Goal: Task Accomplishment & Management: Use online tool/utility

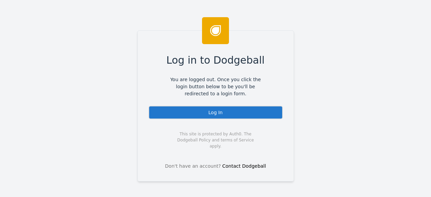
click at [212, 113] on div "Log In" at bounding box center [216, 112] width 134 height 13
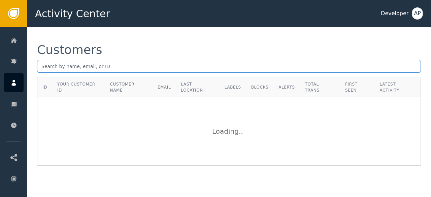
click at [45, 66] on input "text" at bounding box center [229, 66] width 384 height 13
paste input "[EMAIL_ADDRESS][DOMAIN_NAME]"
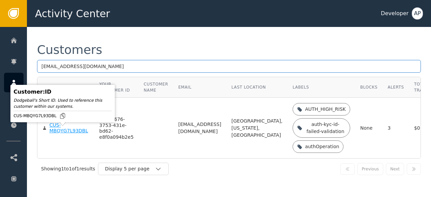
type input "[EMAIL_ADDRESS][DOMAIN_NAME]"
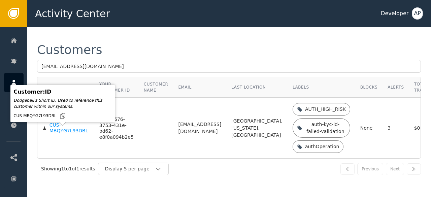
click at [56, 134] on div "CUS-MBQYG7L93DBL" at bounding box center [70, 128] width 40 height 12
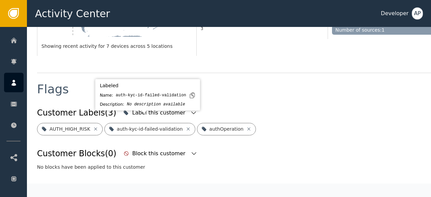
scroll to position [214, 0]
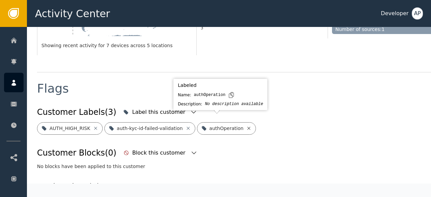
click at [246, 126] on icon at bounding box center [248, 128] width 5 height 5
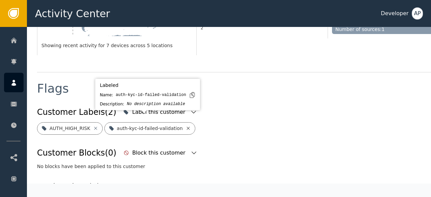
click at [186, 126] on icon at bounding box center [188, 128] width 5 height 5
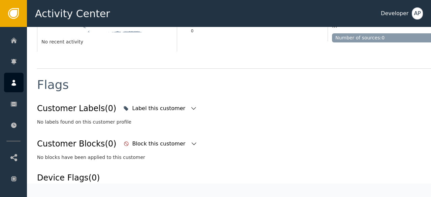
scroll to position [217, 0]
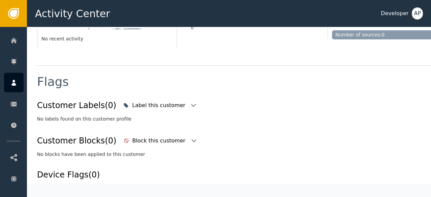
click at [191, 120] on div "No labels found on this customer profile" at bounding box center [248, 119] width 422 height 7
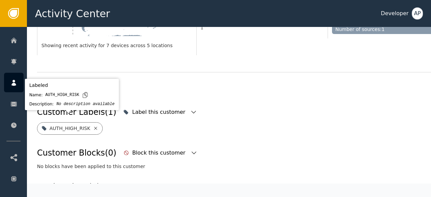
click at [93, 126] on icon at bounding box center [95, 128] width 5 height 5
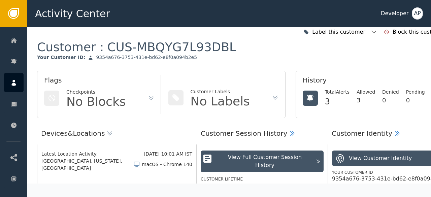
scroll to position [0, 0]
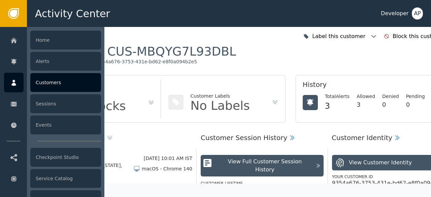
click at [47, 81] on div "Customers" at bounding box center [65, 82] width 71 height 19
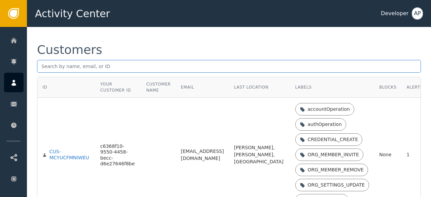
click at [43, 68] on input "text" at bounding box center [229, 66] width 384 height 13
paste input "[EMAIL_ADDRESS][DOMAIN_NAME]"
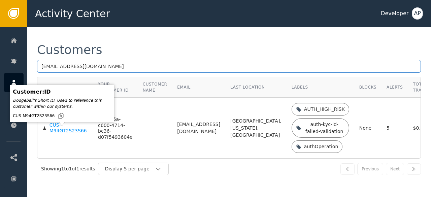
type input "[EMAIL_ADDRESS][DOMAIN_NAME]"
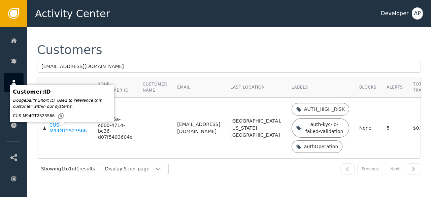
click at [60, 130] on div "CUS-M94GT2S23S66" at bounding box center [69, 128] width 38 height 12
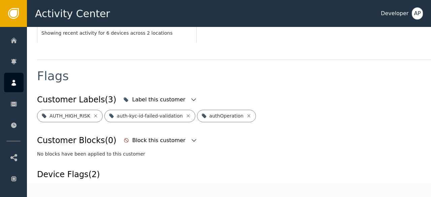
scroll to position [226, 0]
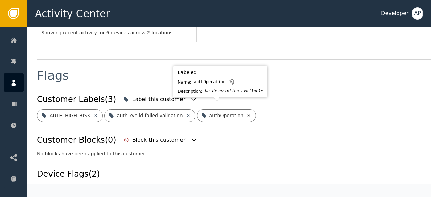
click at [246, 113] on icon at bounding box center [248, 115] width 5 height 5
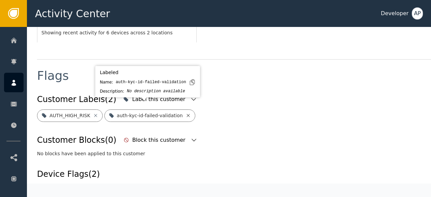
click at [186, 113] on icon at bounding box center [188, 115] width 5 height 5
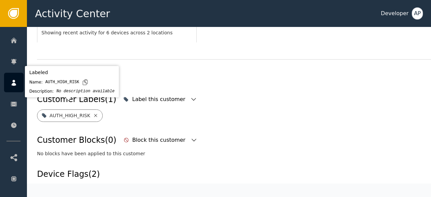
click at [93, 113] on icon at bounding box center [95, 115] width 5 height 5
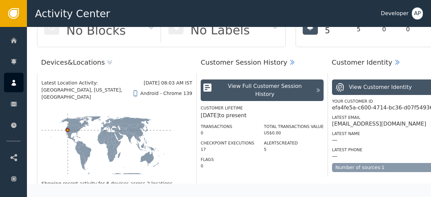
scroll to position [0, 0]
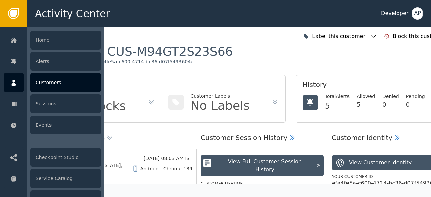
click at [45, 81] on div "Customers" at bounding box center [65, 82] width 71 height 19
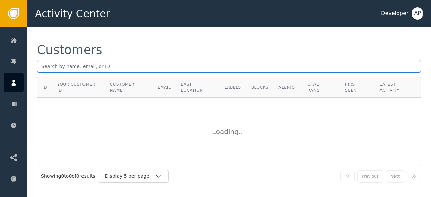
click at [42, 65] on input "text" at bounding box center [229, 66] width 384 height 13
paste input "[EMAIL_ADDRESS][DOMAIN_NAME]"
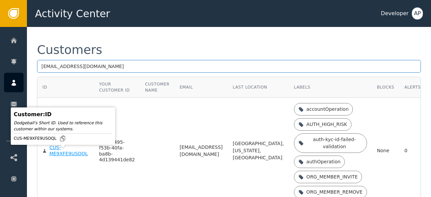
type input "[EMAIL_ADDRESS][DOMAIN_NAME]"
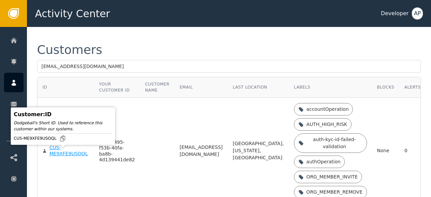
click at [58, 156] on div "CUS-ME9XFE9USOQL" at bounding box center [70, 151] width 40 height 12
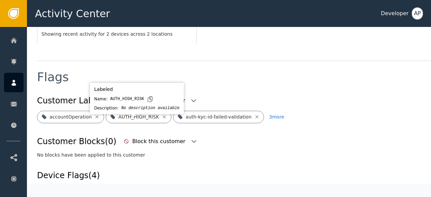
scroll to position [226, 0]
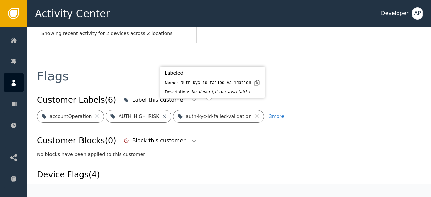
click at [254, 114] on icon at bounding box center [256, 116] width 5 height 5
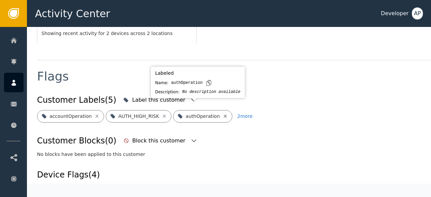
click at [223, 114] on icon at bounding box center [225, 116] width 5 height 5
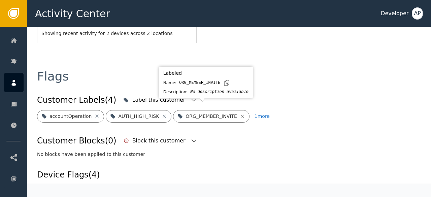
click at [240, 114] on icon at bounding box center [242, 116] width 5 height 5
click at [245, 114] on icon at bounding box center [247, 116] width 5 height 5
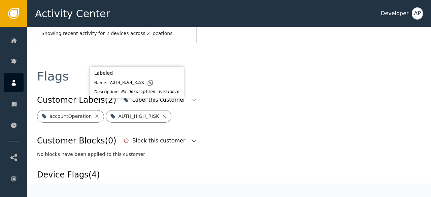
click at [162, 114] on icon at bounding box center [164, 116] width 5 height 5
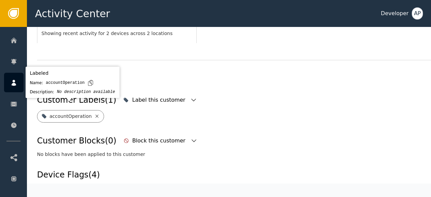
click at [94, 114] on icon at bounding box center [96, 116] width 5 height 5
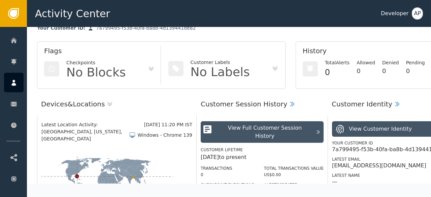
scroll to position [0, 0]
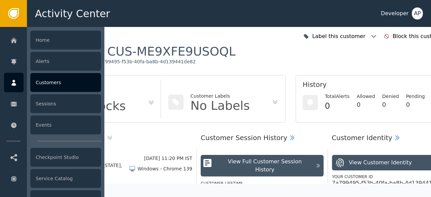
click at [41, 83] on div "Customers" at bounding box center [65, 82] width 71 height 19
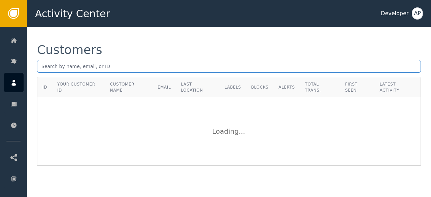
click at [41, 68] on input "text" at bounding box center [229, 66] width 384 height 13
paste input "[EMAIL_ADDRESS][DOMAIN_NAME]"
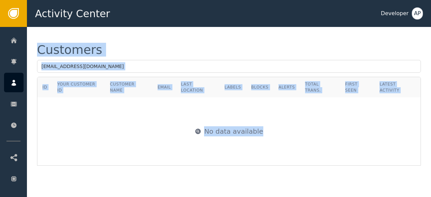
drag, startPoint x: 37, startPoint y: 43, endPoint x: 266, endPoint y: 127, distance: 244.1
click at [266, 127] on div "Customers [EMAIL_ADDRESS][DOMAIN_NAME] ID Your Customer ID Customer Name Email …" at bounding box center [229, 105] width 384 height 122
click at [139, 117] on div "No data available" at bounding box center [229, 131] width 383 height 67
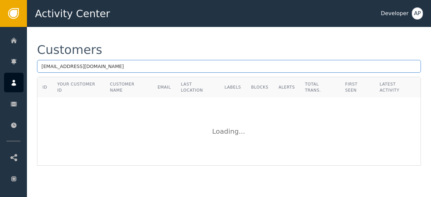
click at [116, 68] on input "[EMAIL_ADDRESS][DOMAIN_NAME]" at bounding box center [229, 66] width 384 height 13
type input "d"
paste input "[PERSON_NAME][EMAIL_ADDRESS][PERSON_NAME][DOMAIN_NAME]"
type input "p"
paste input "[EMAIL_ADDRESS][DOMAIN_NAME]"
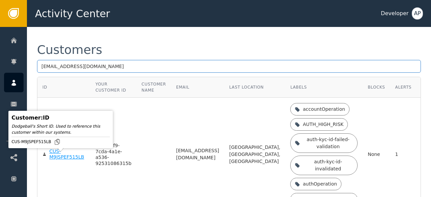
type input "[EMAIL_ADDRESS][DOMAIN_NAME]"
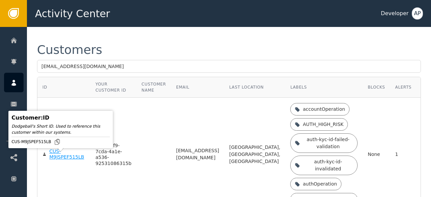
click at [55, 160] on div "CUS-M9JSPEF515LB" at bounding box center [67, 155] width 36 height 12
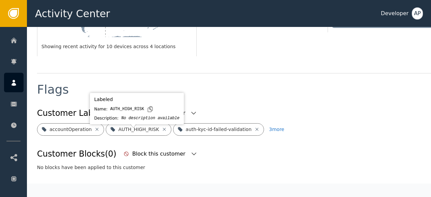
scroll to position [220, 0]
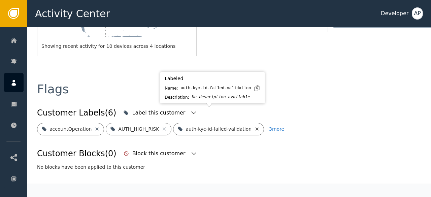
click at [254, 126] on icon at bounding box center [256, 128] width 5 height 5
click at [243, 126] on icon at bounding box center [245, 128] width 5 height 5
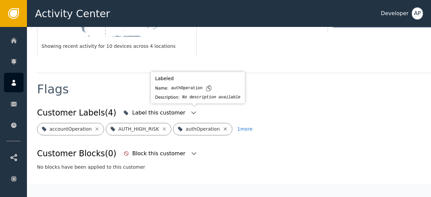
click at [223, 126] on icon at bounding box center [225, 128] width 5 height 5
click at [239, 126] on icon at bounding box center [241, 128] width 5 height 5
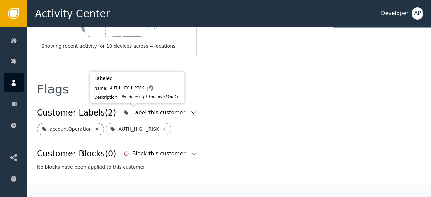
click at [162, 126] on icon at bounding box center [164, 128] width 5 height 5
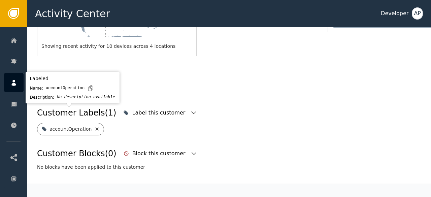
click at [94, 126] on icon at bounding box center [96, 128] width 5 height 5
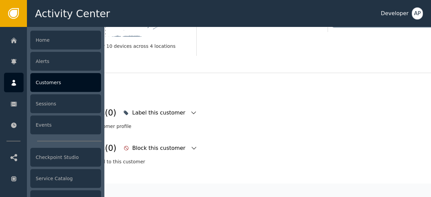
click at [47, 79] on div "Customers" at bounding box center [65, 82] width 71 height 19
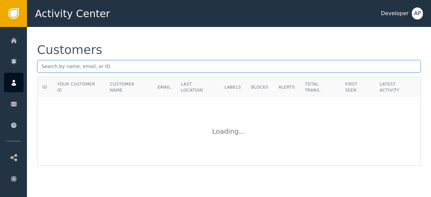
click at [44, 68] on input "text" at bounding box center [229, 66] width 384 height 13
paste input "[PERSON_NAME][EMAIL_ADDRESS][DOMAIN_NAME]"
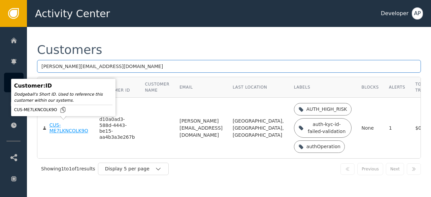
type input "[PERSON_NAME][EMAIL_ADDRESS][DOMAIN_NAME]"
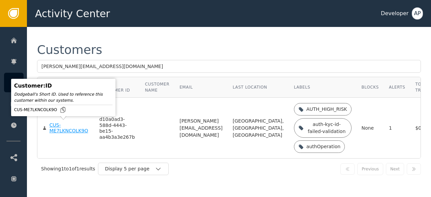
click at [54, 129] on div "CUS-ME7LKNCOLK9O" at bounding box center [70, 128] width 40 height 12
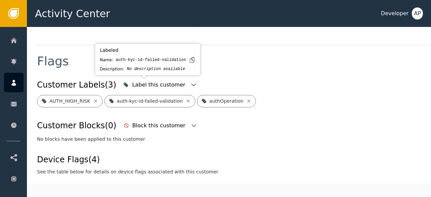
scroll to position [248, 0]
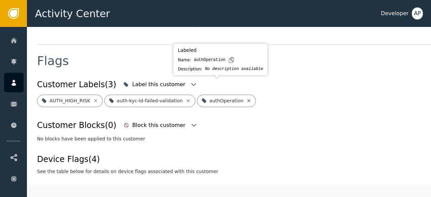
click at [246, 98] on icon at bounding box center [248, 100] width 5 height 5
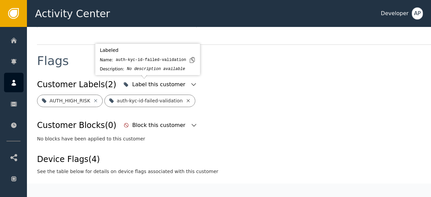
click at [186, 98] on icon at bounding box center [188, 100] width 5 height 5
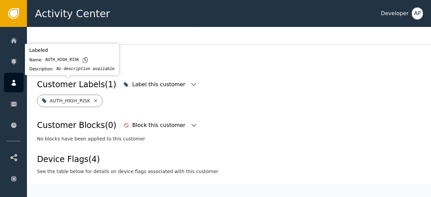
click at [94, 98] on icon at bounding box center [95, 100] width 5 height 5
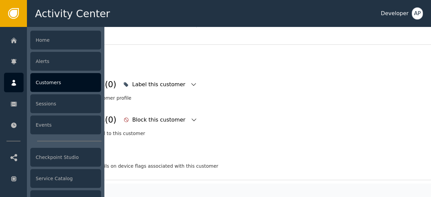
click at [43, 81] on div "Customers" at bounding box center [65, 82] width 71 height 19
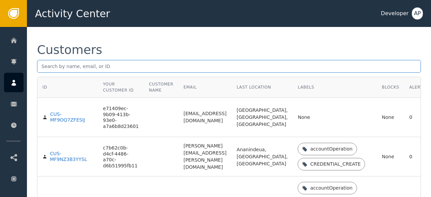
click at [49, 65] on input "text" at bounding box center [229, 66] width 384 height 13
paste input "[PERSON_NAME][EMAIL_ADDRESS]"
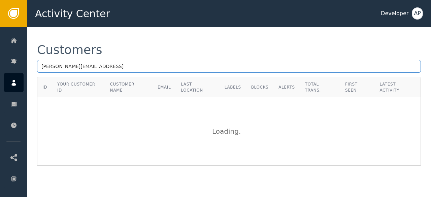
type input "[PERSON_NAME][EMAIL_ADDRESS]"
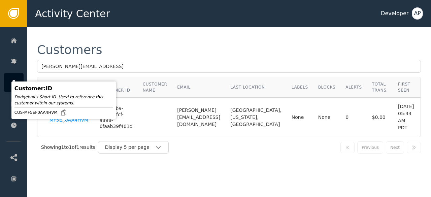
click at [59, 123] on div "CUS-MF5EF0AA4HVM" at bounding box center [70, 117] width 40 height 12
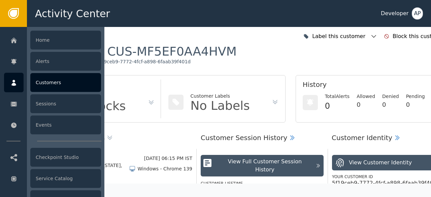
click at [49, 84] on div "Customers" at bounding box center [65, 82] width 71 height 19
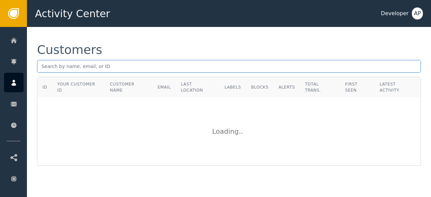
click at [42, 65] on input "text" at bounding box center [229, 66] width 384 height 13
paste input "[PERSON_NAME][EMAIL_ADDRESS][DOMAIN_NAME]"
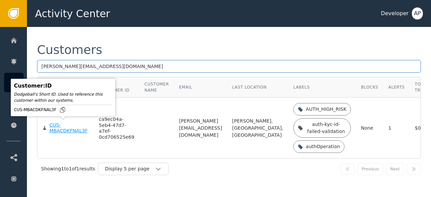
type input "[PERSON_NAME][EMAIL_ADDRESS][DOMAIN_NAME]"
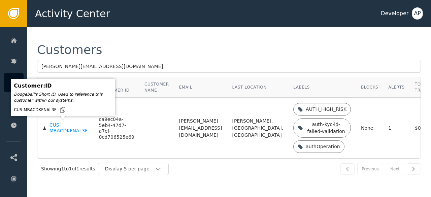
click at [57, 127] on div "CUS-MBACDKFNAL3F" at bounding box center [69, 128] width 39 height 12
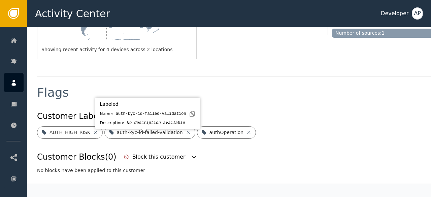
scroll to position [226, 0]
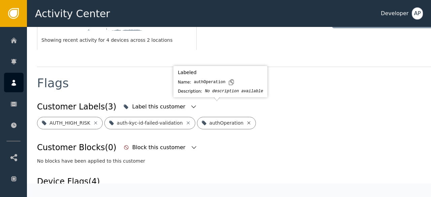
click at [246, 120] on icon at bounding box center [248, 122] width 5 height 5
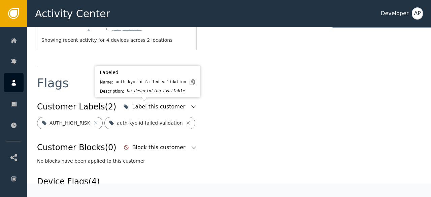
click at [186, 120] on icon at bounding box center [188, 122] width 5 height 5
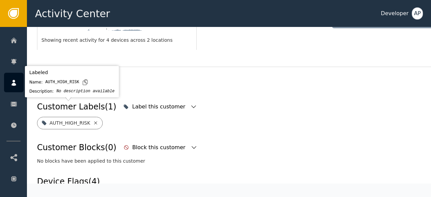
click at [94, 121] on icon at bounding box center [95, 122] width 3 height 3
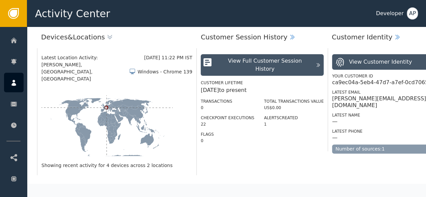
scroll to position [0, 0]
